Goal: Find specific fact: Locate a discrete piece of known information

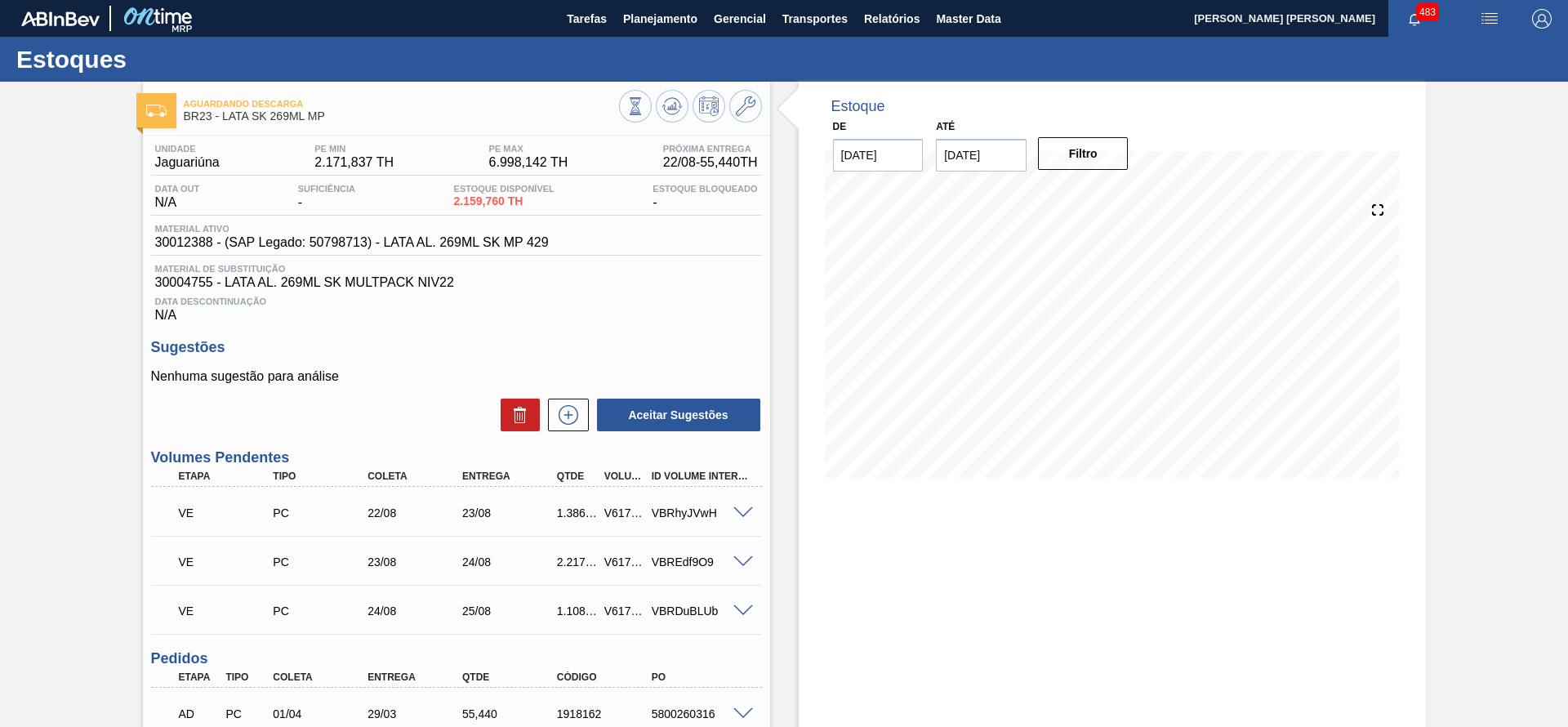
click at [610, 514] on div "V617735" at bounding box center [625, 512] width 49 height 13
copy div "V617735"
click at [624, 561] on div "V617736" at bounding box center [625, 561] width 49 height 13
click at [623, 561] on div "V617736" at bounding box center [625, 561] width 49 height 13
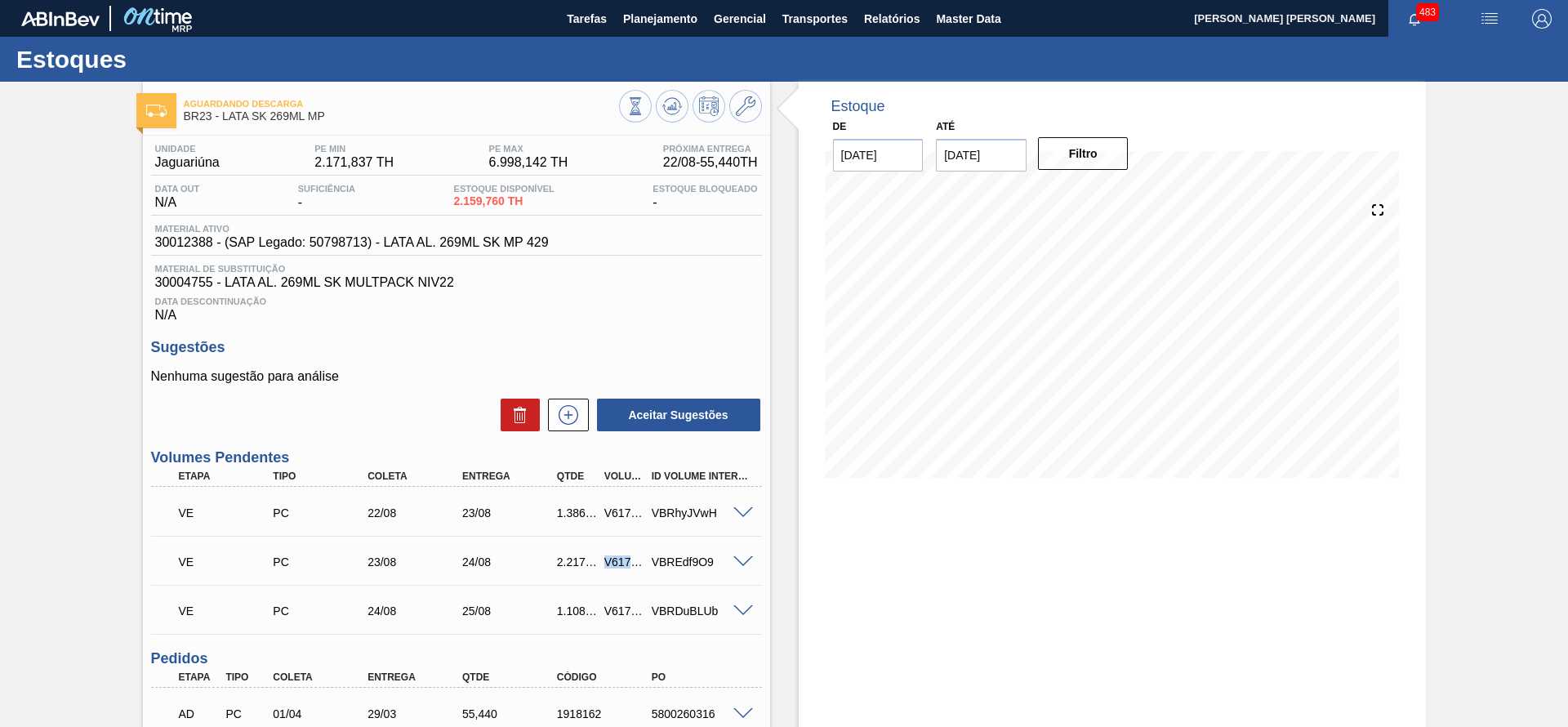
click at [623, 561] on div "V617736" at bounding box center [625, 561] width 49 height 13
copy div "V617736"
click at [616, 618] on div "VE PC 24/08 25/08 1.108,800 V617737 VBRDuBLUb" at bounding box center [452, 609] width 567 height 32
click at [618, 614] on div "V617737" at bounding box center [625, 610] width 49 height 13
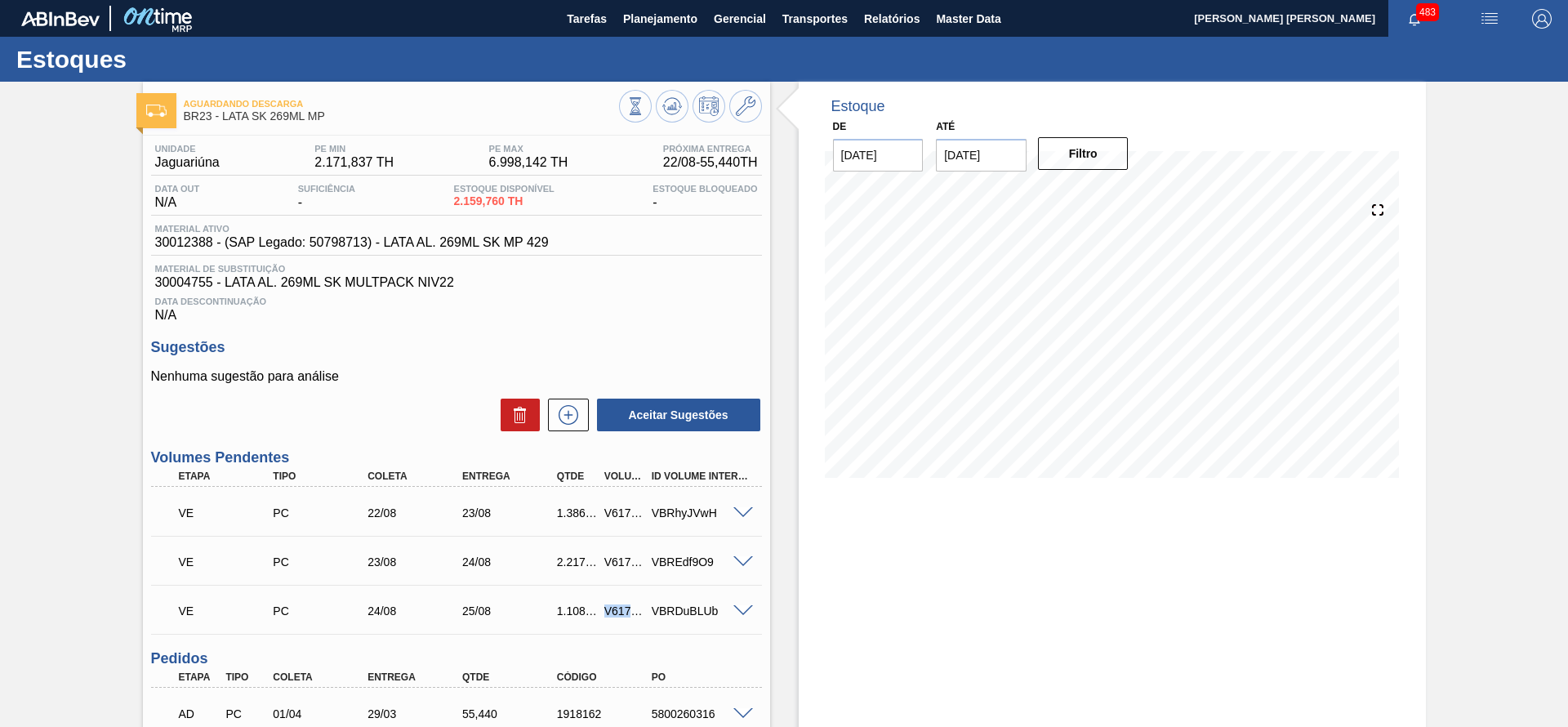
copy div "V617737"
